Goal: Transaction & Acquisition: Purchase product/service

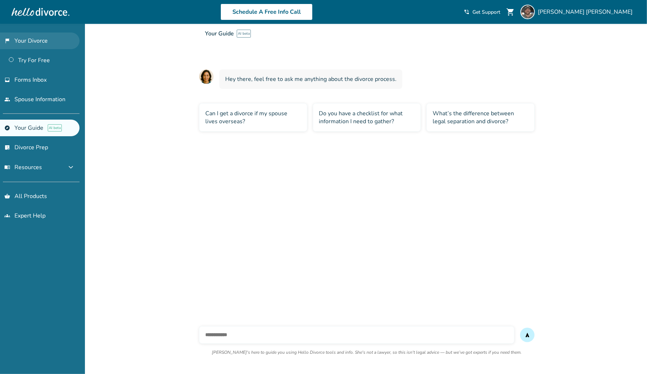
click at [34, 43] on link "flag_2 Your Divorce" at bounding box center [40, 41] width 80 height 17
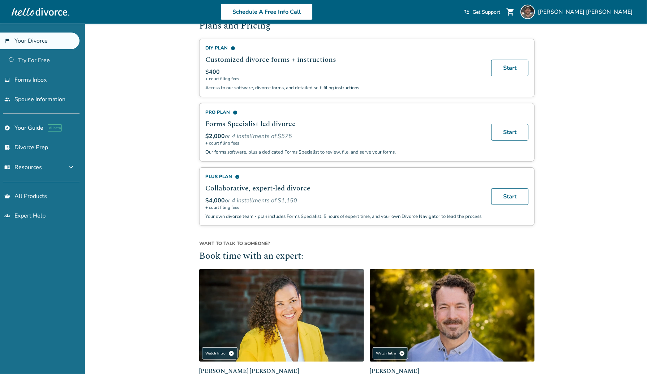
scroll to position [563, 0]
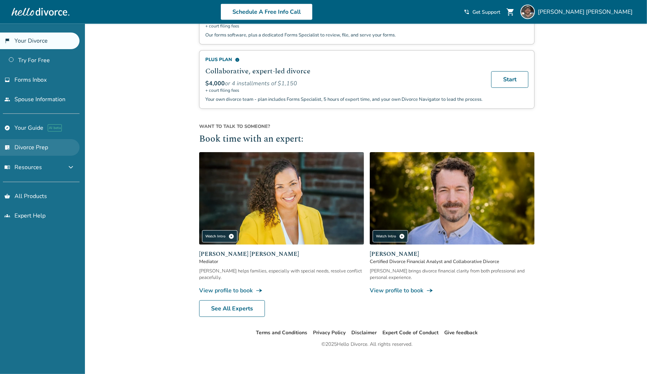
click at [37, 146] on link "list_alt_check Divorce Prep" at bounding box center [40, 147] width 80 height 17
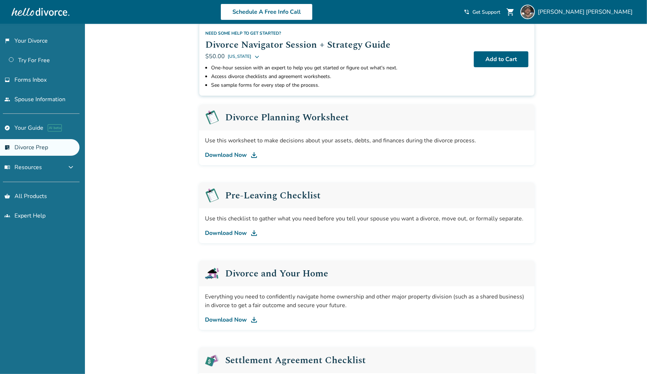
scroll to position [48, 0]
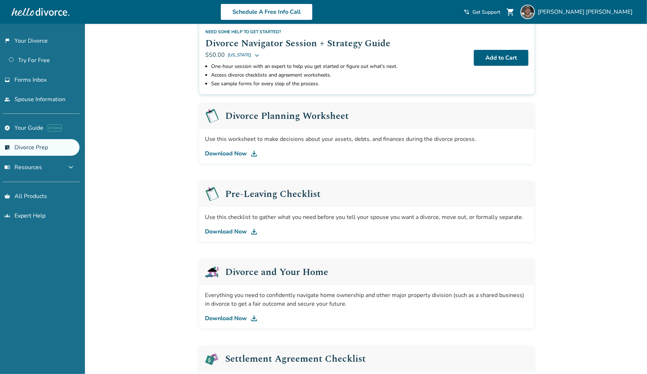
click at [613, 71] on div "Added to cart Support for every stage of your divorce. We know divorce can be o…" at bounding box center [323, 318] width 647 height 684
click at [234, 151] on link "Download Now" at bounding box center [367, 153] width 324 height 9
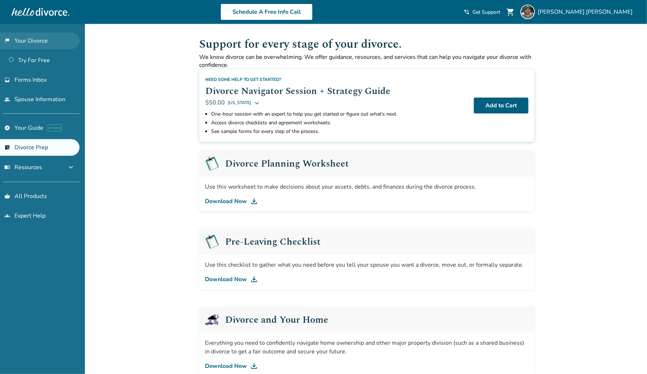
click at [27, 46] on link "flag_2 Your Divorce" at bounding box center [40, 41] width 80 height 17
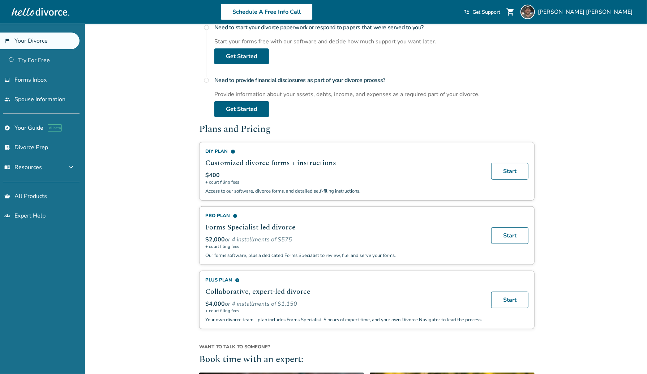
scroll to position [334, 0]
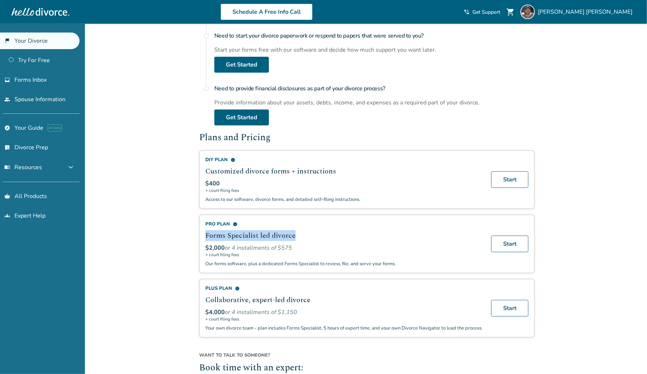
drag, startPoint x: 295, startPoint y: 231, endPoint x: 206, endPoint y: 232, distance: 89.3
click at [206, 232] on h2 "Forms Specialist led divorce" at bounding box center [343, 235] width 277 height 11
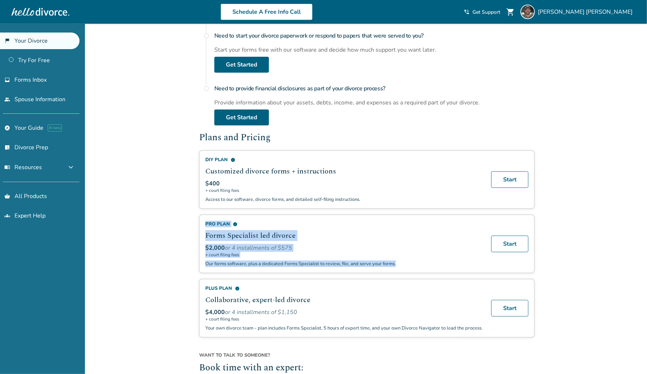
drag, startPoint x: 396, startPoint y: 259, endPoint x: 203, endPoint y: 222, distance: 196.1
click at [203, 222] on div "Pro Plan info Forms Specialist led divorce $2,000 or 4 installments of $575 + c…" at bounding box center [367, 244] width 336 height 59
click at [396, 261] on p "Our forms software, plus a dedicated Forms Specialist to review, file, and serv…" at bounding box center [343, 264] width 277 height 7
drag, startPoint x: 395, startPoint y: 259, endPoint x: 204, endPoint y: 215, distance: 196.2
click at [204, 215] on div "Pro Plan info Forms Specialist led divorce $2,000 or 4 installments of $575 + c…" at bounding box center [367, 244] width 336 height 59
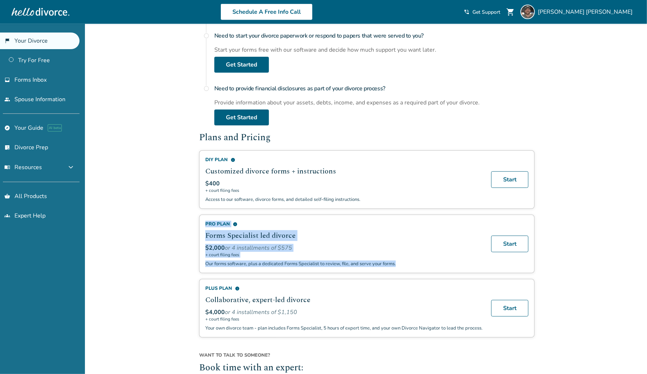
click at [396, 236] on h2 "Forms Specialist led divorce" at bounding box center [343, 235] width 277 height 11
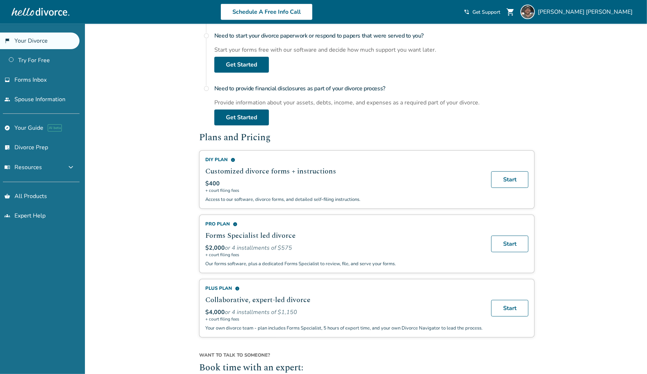
scroll to position [334, 0]
click at [37, 47] on link "flag_2 Your Divorce" at bounding box center [40, 41] width 80 height 17
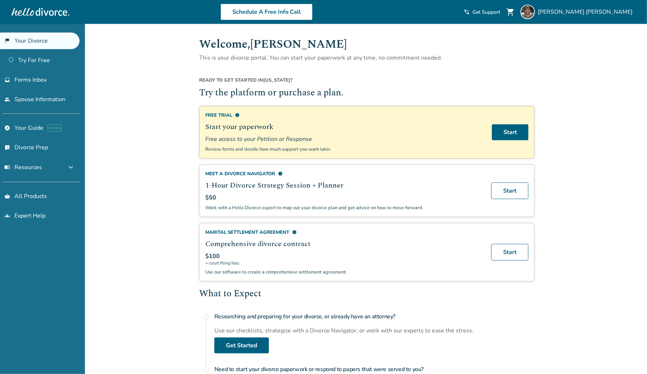
click at [38, 11] on div at bounding box center [41, 12] width 58 height 14
click at [240, 48] on h1 "Welcome, Matthew" at bounding box center [367, 44] width 336 height 18
